Goal: Find specific page/section: Find specific page/section

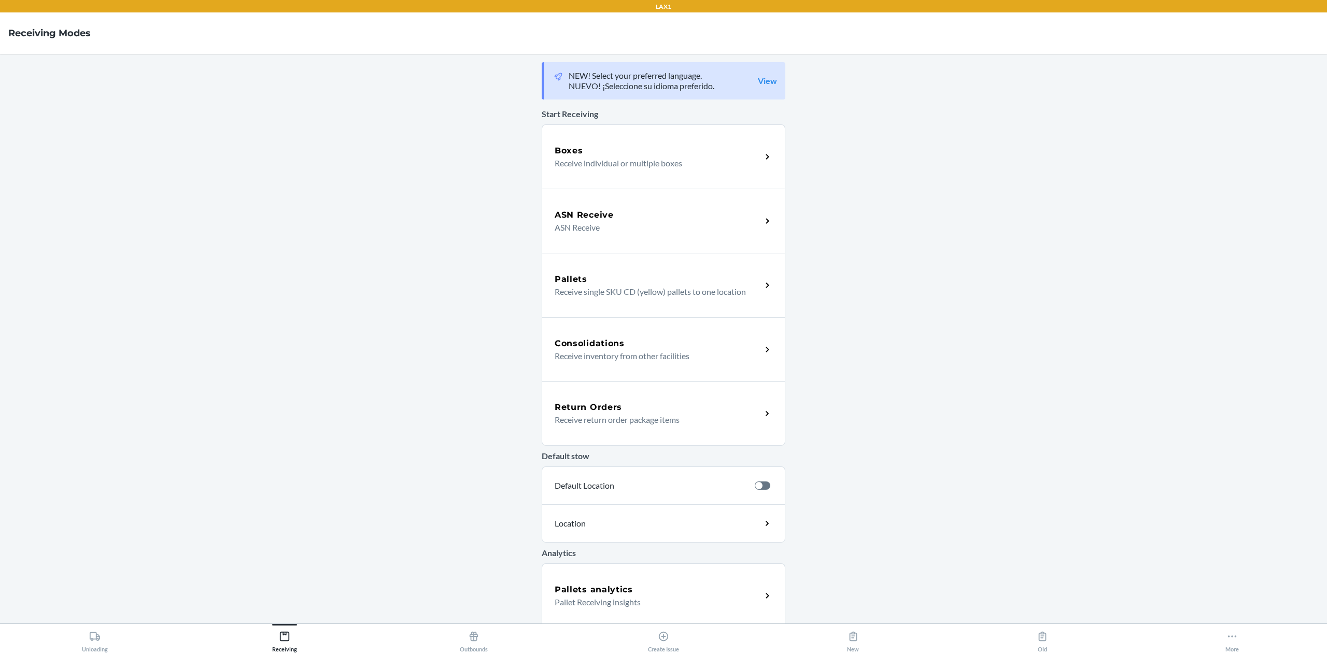
scroll to position [68, 0]
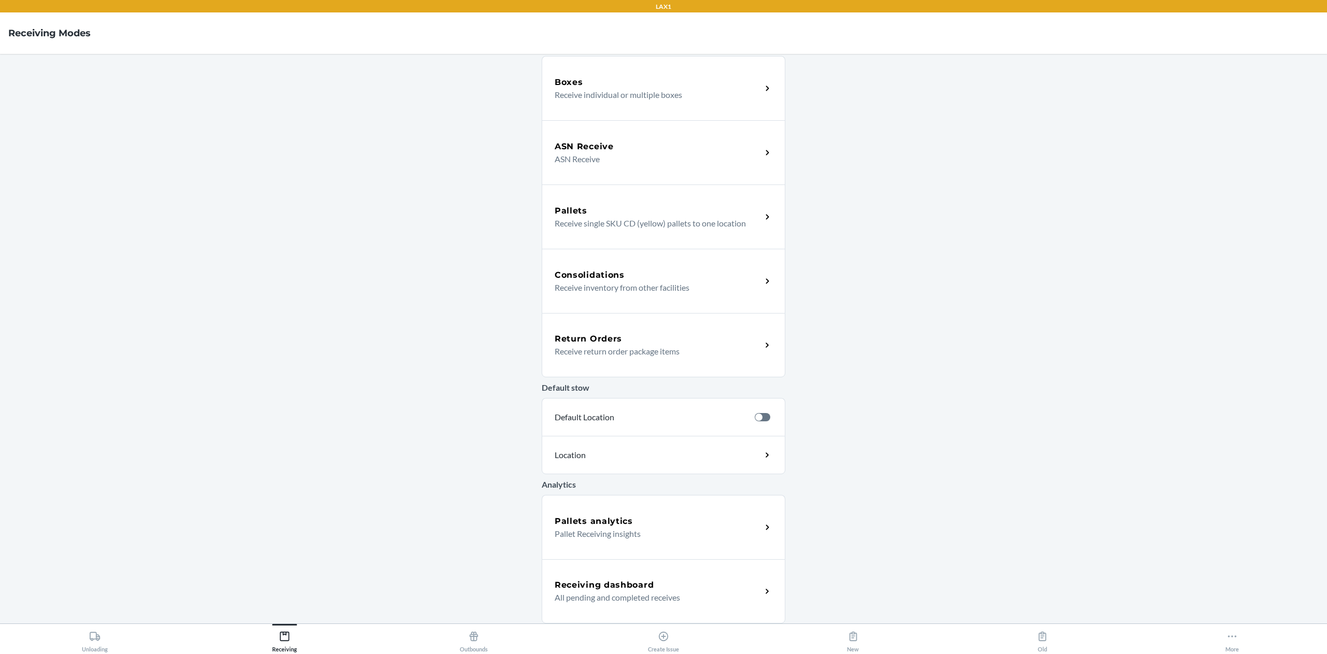
click at [586, 581] on h5 "Receiving dashboard" at bounding box center [604, 585] width 99 height 12
